Goal: Information Seeking & Learning: Learn about a topic

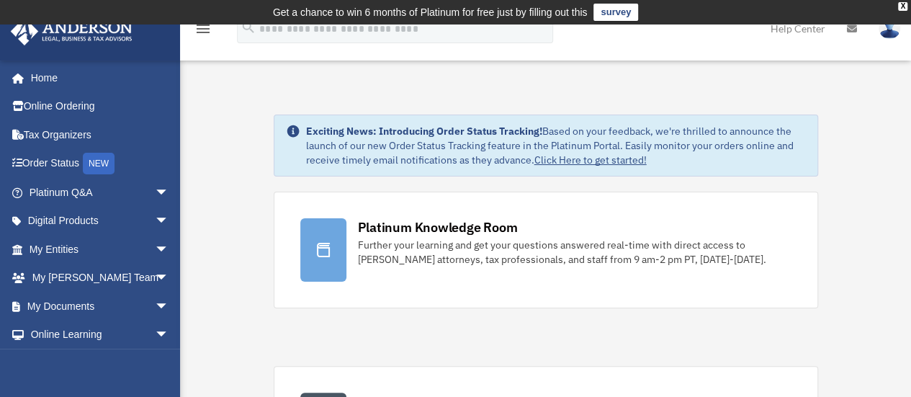
click at [884, 34] on img at bounding box center [889, 28] width 22 height 21
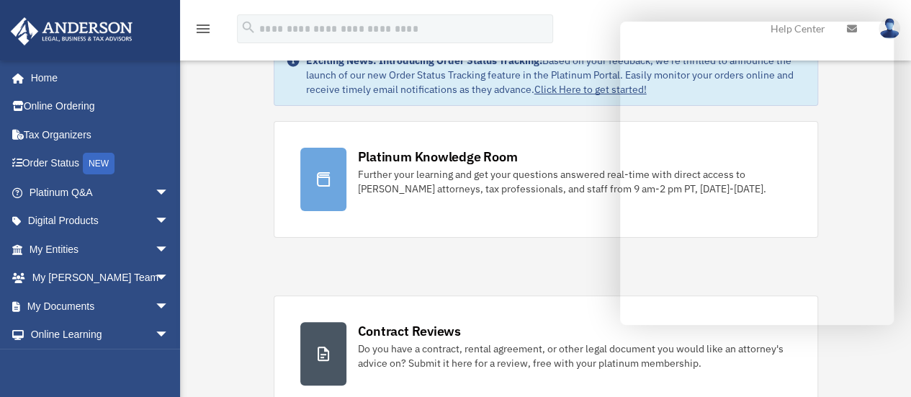
scroll to position [72, 0]
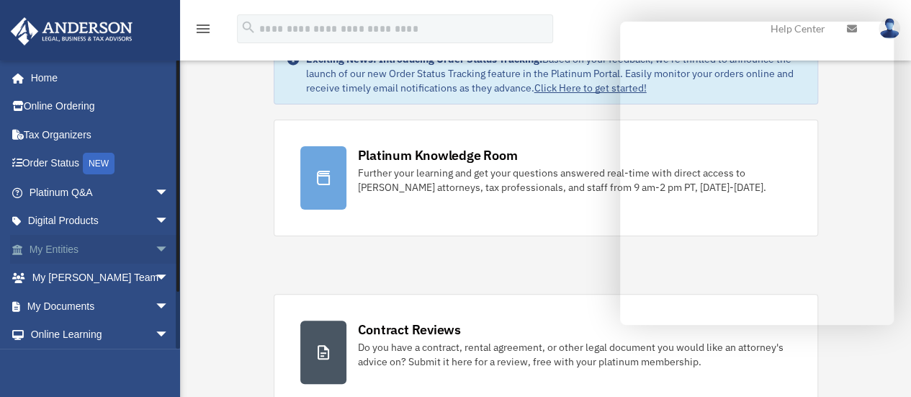
click at [56, 248] on link "My Entities arrow_drop_down" at bounding box center [100, 249] width 181 height 29
click at [155, 245] on span "arrow_drop_down" at bounding box center [169, 250] width 29 height 30
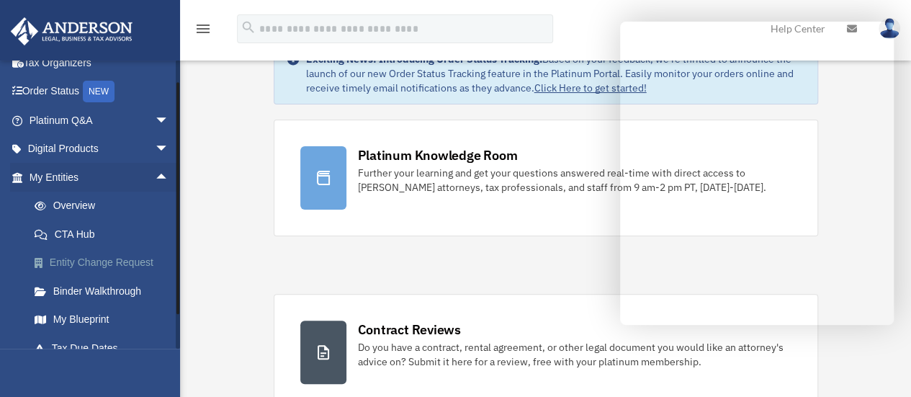
scroll to position [122, 0]
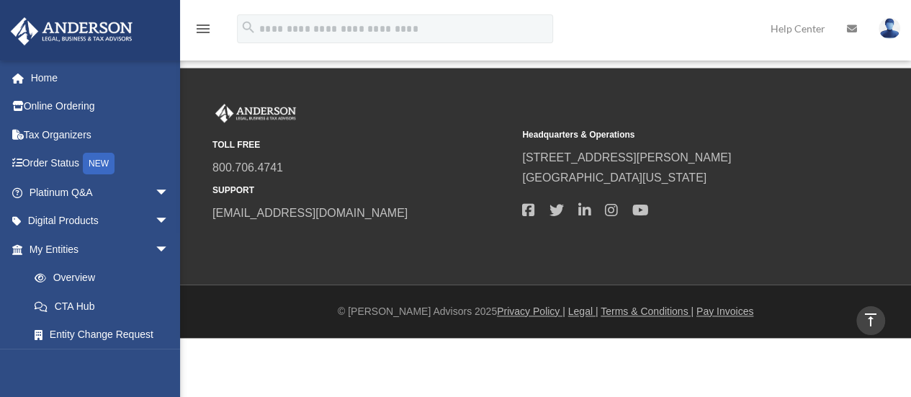
scroll to position [780, 0]
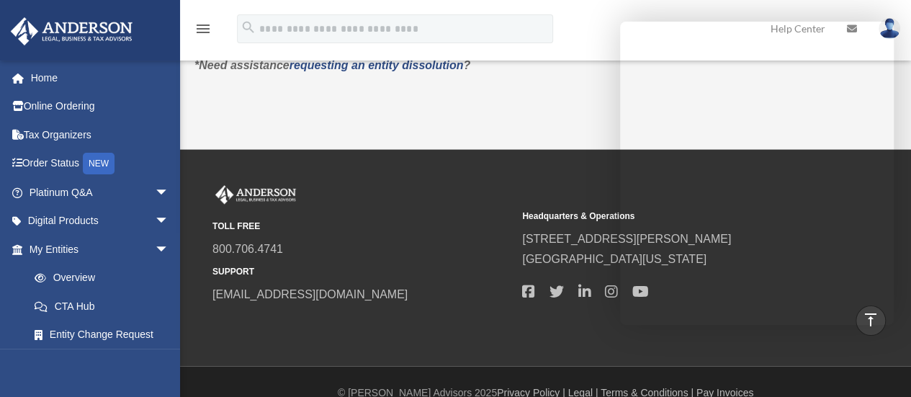
click at [436, 185] on div "TOLL FREE 800.706.4741 SUPPORT info@andersonadvisors.com" at bounding box center [361, 244] width 299 height 119
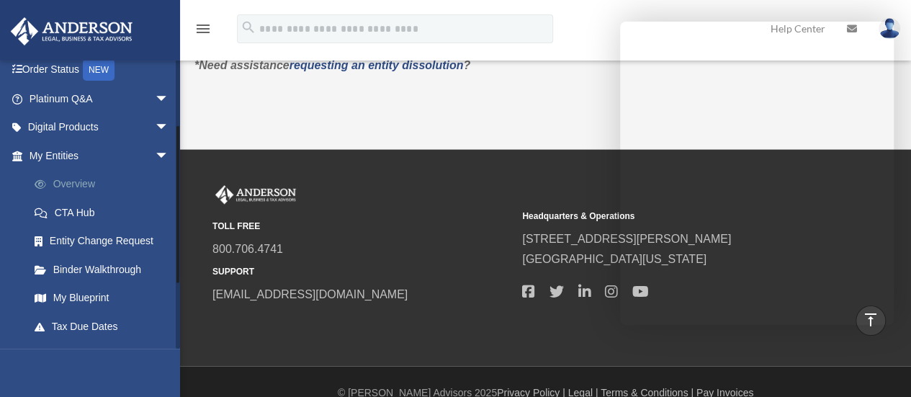
scroll to position [144, 0]
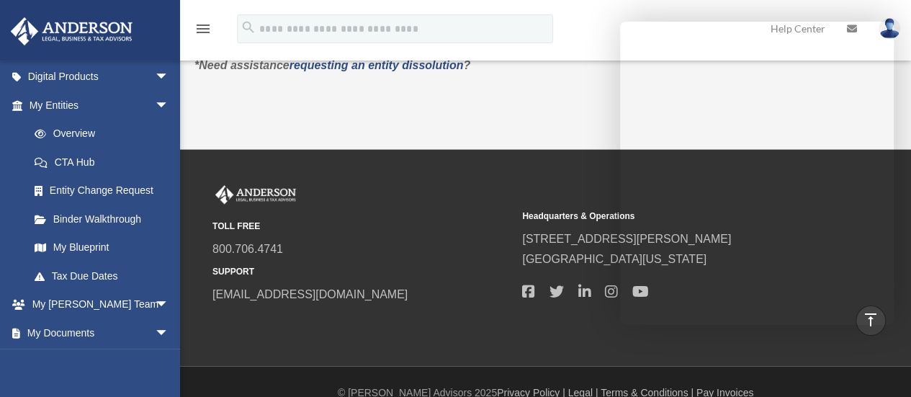
click at [433, 149] on div "TOLL FREE 800.706.4741 SUPPORT info@andersonadvisors.com Headquarters & Operati…" at bounding box center [455, 257] width 911 height 217
click at [383, 219] on small "TOLL FREE" at bounding box center [361, 226] width 299 height 15
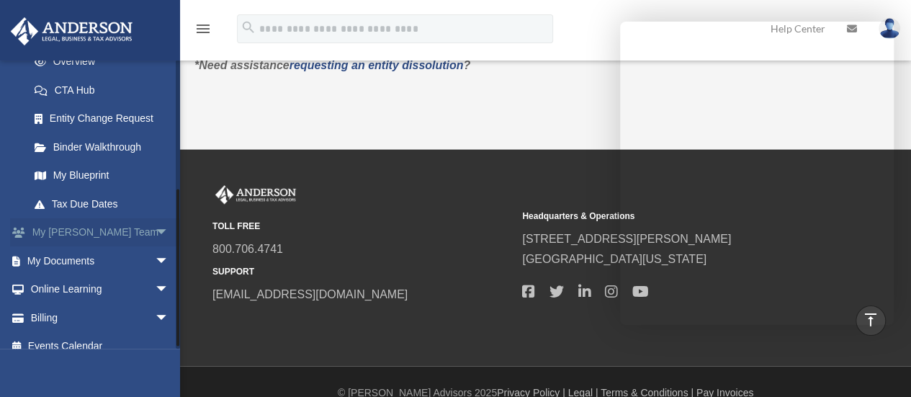
scroll to position [230, 0]
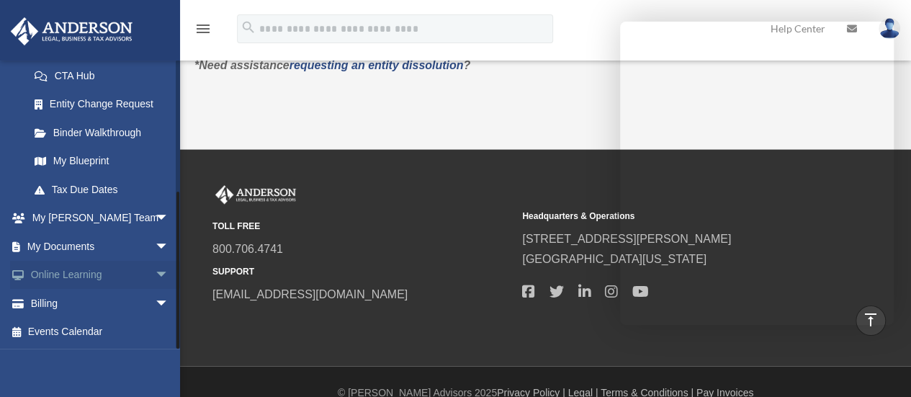
click at [95, 276] on link "Online Learning arrow_drop_down" at bounding box center [100, 275] width 181 height 29
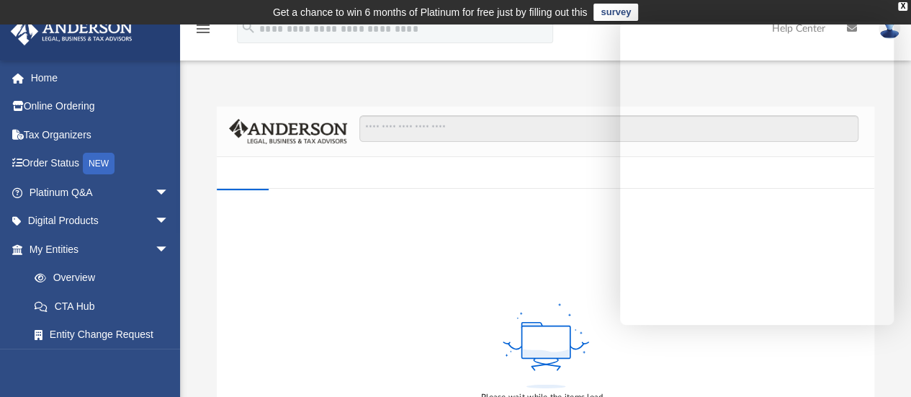
click at [526, 224] on div "Please wait while the items load..." at bounding box center [546, 352] width 658 height 327
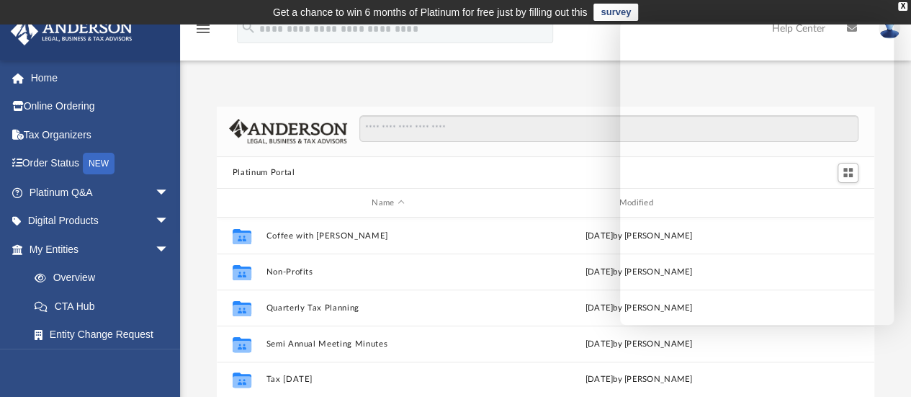
scroll to position [316, 646]
click at [537, 76] on div "Platinum Portal Name Modified Collaborated Folder Coffee with Carl Wed Aug 16 2…" at bounding box center [545, 296] width 731 height 440
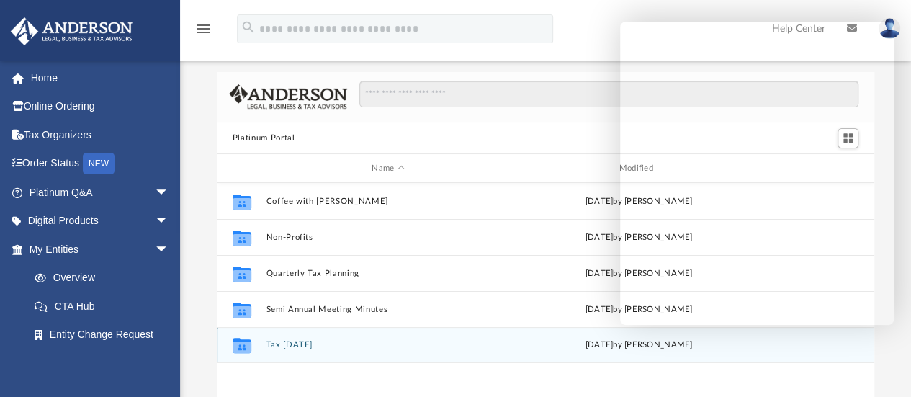
scroll to position [144, 0]
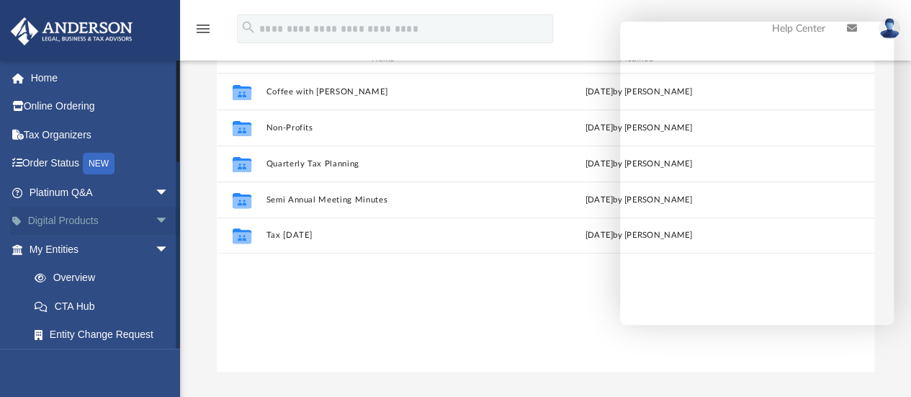
click at [155, 223] on span "arrow_drop_down" at bounding box center [169, 222] width 29 height 30
click at [99, 279] on div "Virtual Bookkeeping" at bounding box center [111, 277] width 122 height 18
click at [78, 247] on div "Tax Toolbox" at bounding box center [111, 249] width 122 height 18
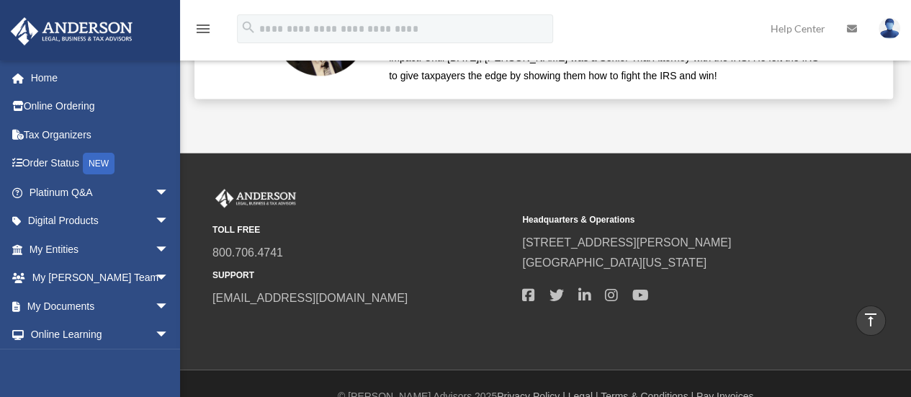
scroll to position [3693, 0]
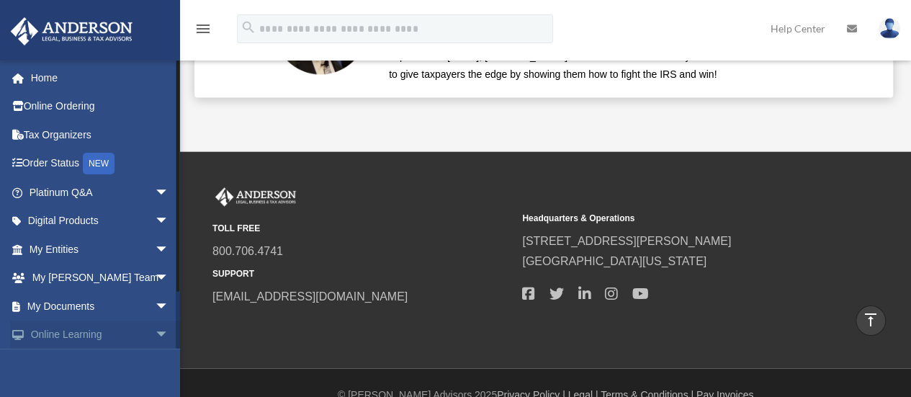
click at [155, 332] on span "arrow_drop_down" at bounding box center [169, 335] width 29 height 30
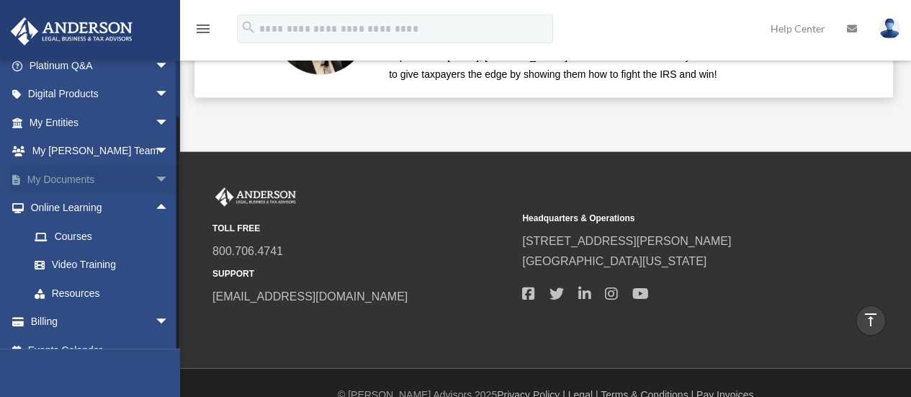
scroll to position [145, 0]
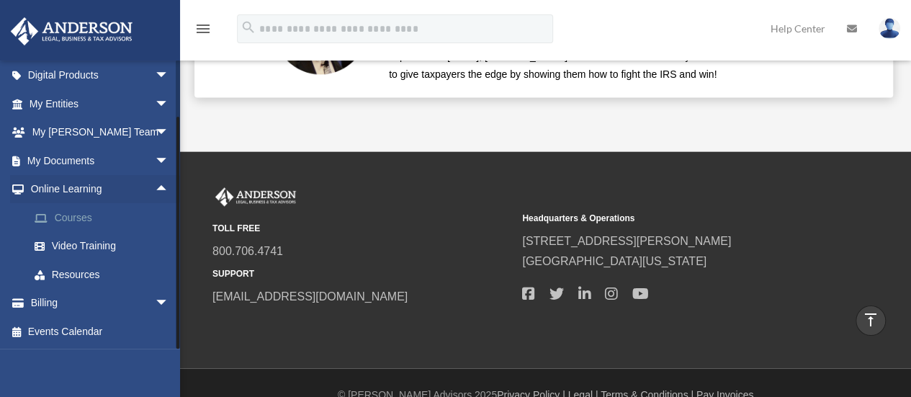
click at [86, 216] on link "Courses" at bounding box center [105, 217] width 171 height 29
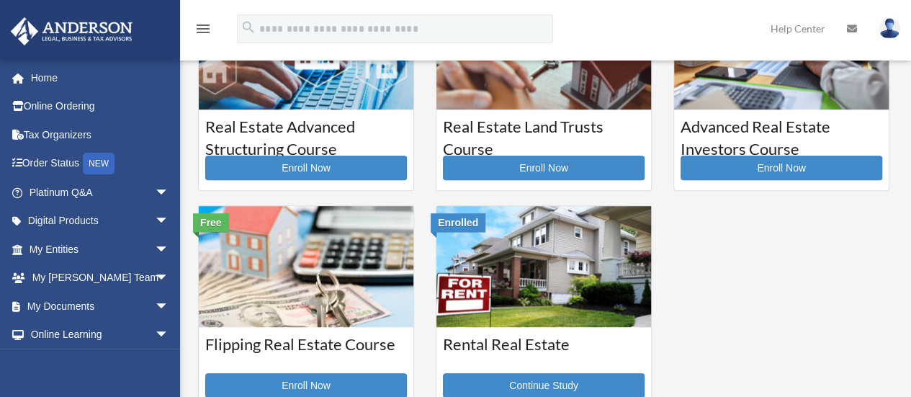
scroll to position [432, 0]
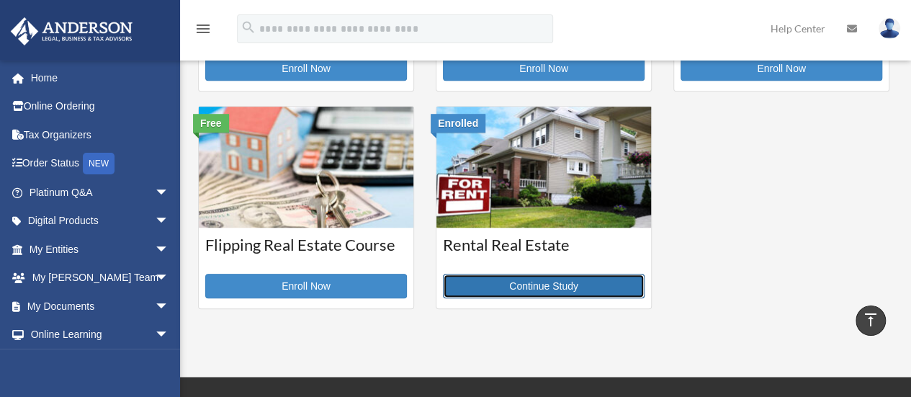
click at [531, 290] on link "Continue Study" at bounding box center [544, 286] width 202 height 24
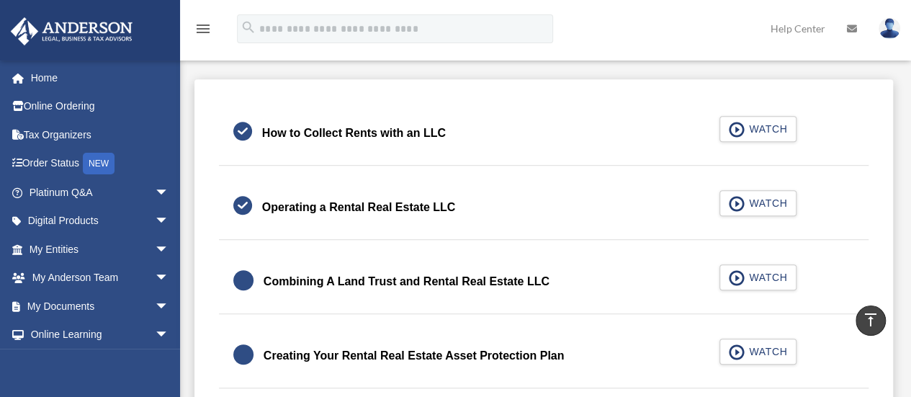
scroll to position [432, 0]
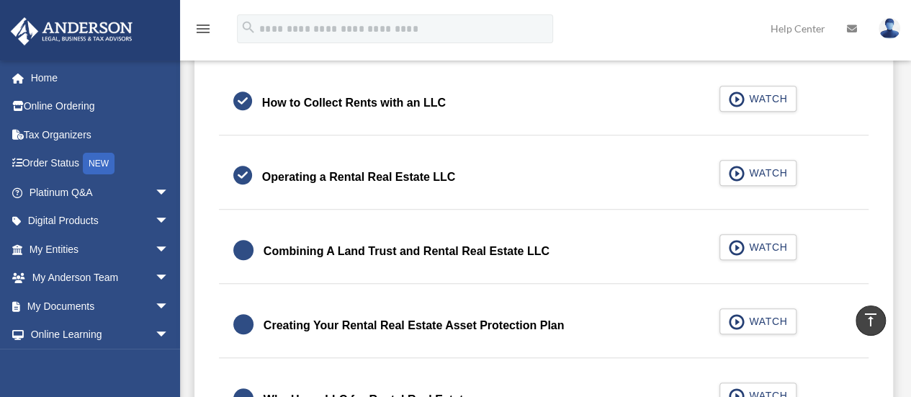
click at [391, 254] on div "Combining A Land Trust and Rental Real Estate LLC" at bounding box center [406, 251] width 286 height 20
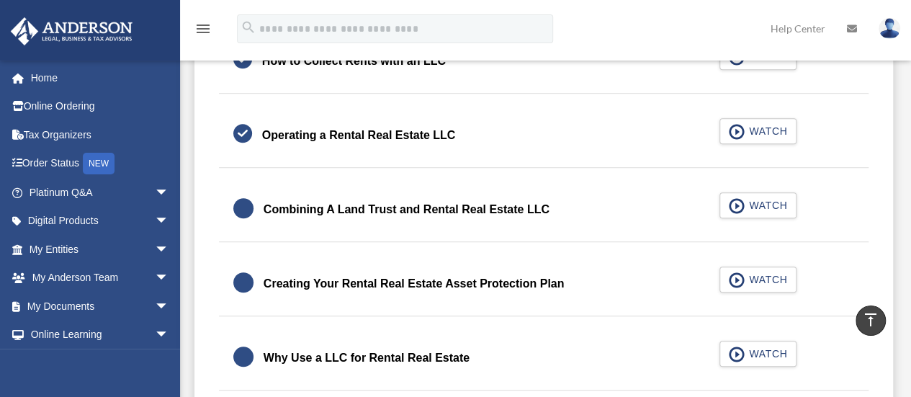
scroll to position [576, 0]
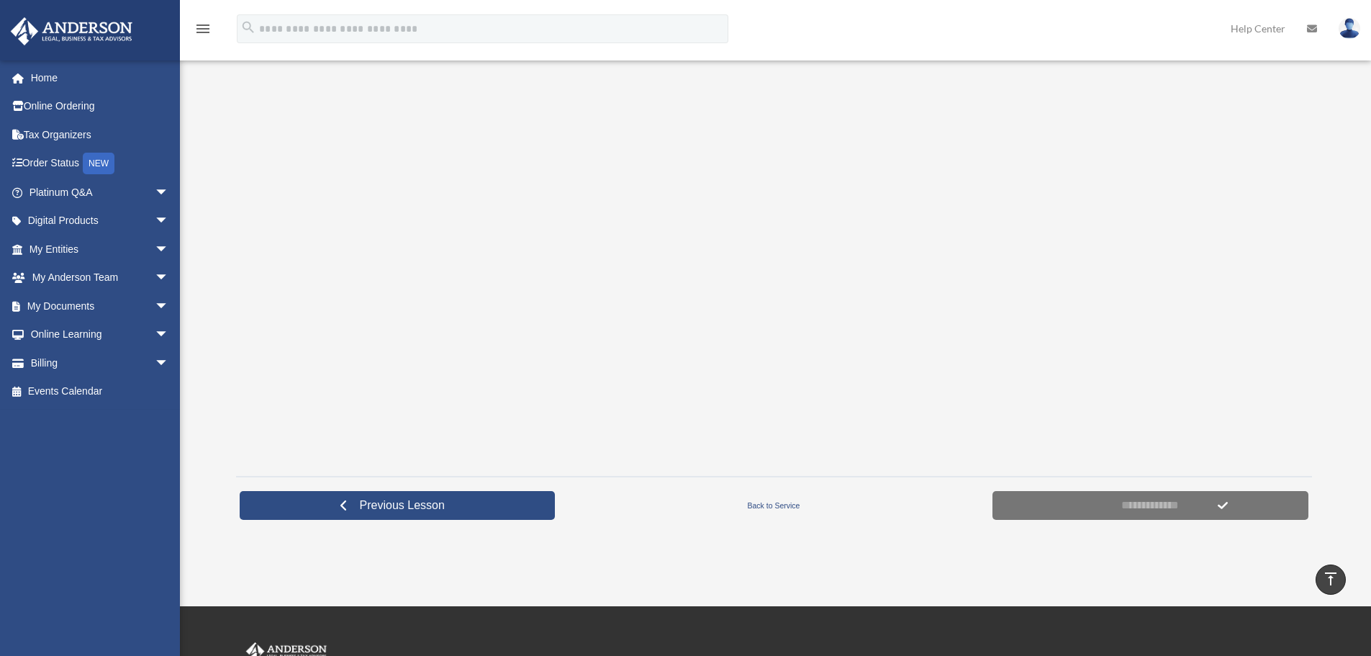
scroll to position [235, 0]
